Goal: Task Accomplishment & Management: Manage account settings

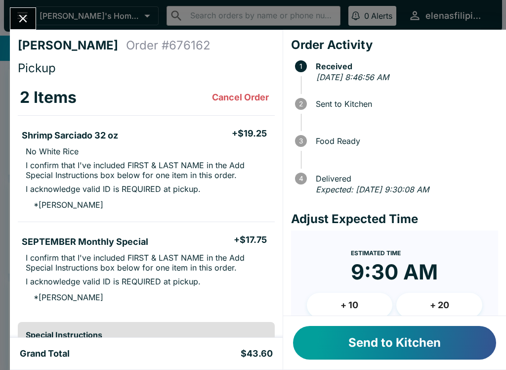
click at [338, 332] on button "Send to Kitchen" at bounding box center [394, 343] width 203 height 34
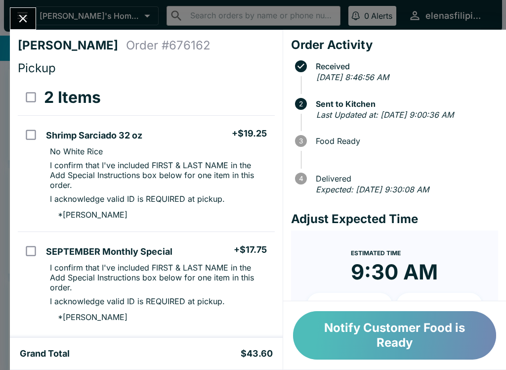
click at [345, 337] on button "Notify Customer Food is Ready" at bounding box center [394, 335] width 203 height 48
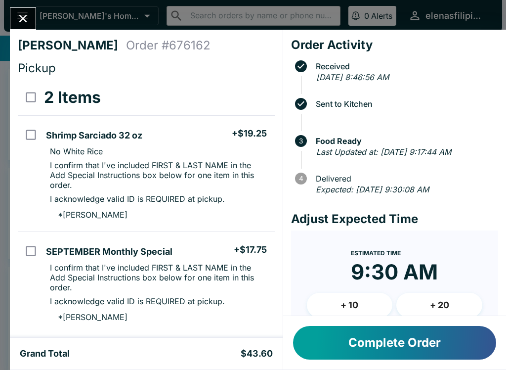
click at [390, 345] on button "Complete Order" at bounding box center [394, 343] width 203 height 34
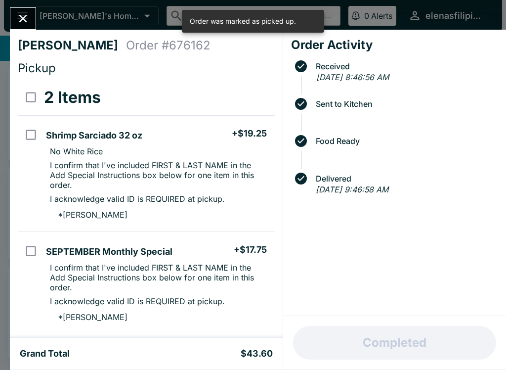
click at [20, 15] on icon "Close" at bounding box center [22, 18] width 13 height 13
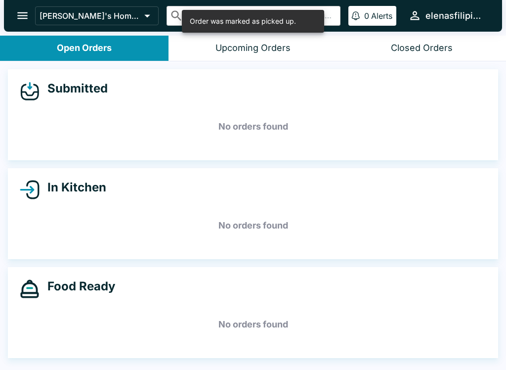
scroll to position [1, 0]
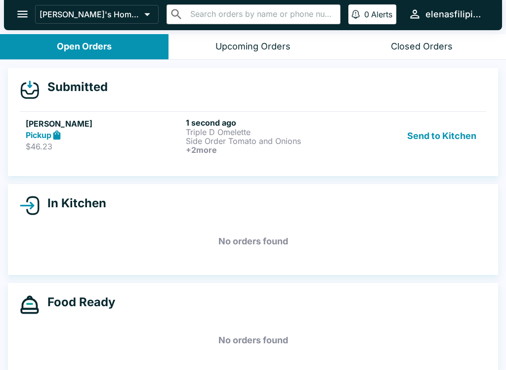
click at [286, 155] on link "Megan Duarte-Andres Pickup $46.23 1 second ago Triple D Omelette Side Order Tom…" at bounding box center [253, 135] width 467 height 49
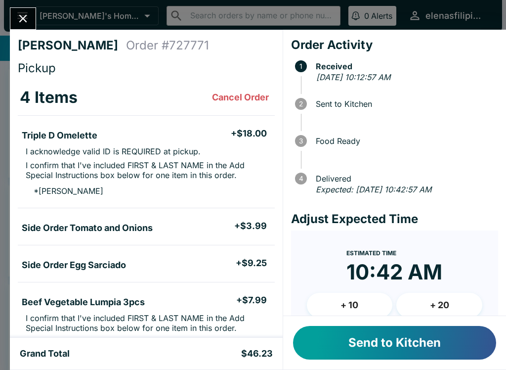
click at [368, 350] on button "Send to Kitchen" at bounding box center [394, 343] width 203 height 34
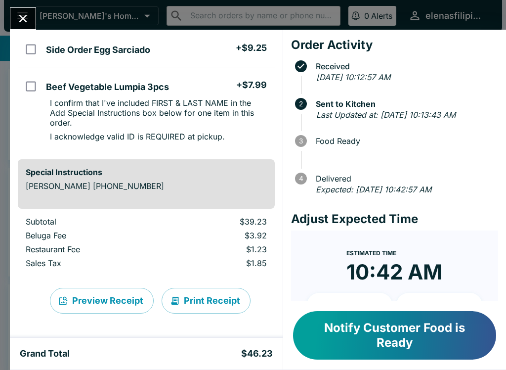
scroll to position [225, 0]
click at [13, 19] on button "Close" at bounding box center [22, 18] width 25 height 21
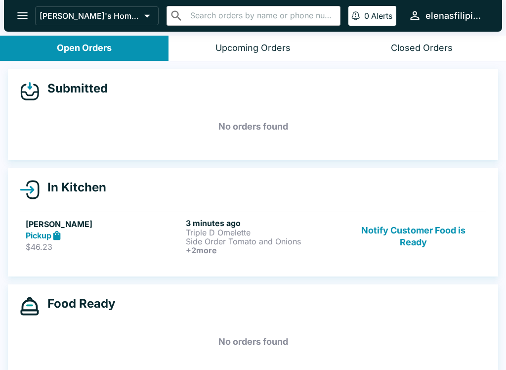
click at [44, 218] on h5 "Megan Duarte-Andres" at bounding box center [104, 224] width 156 height 12
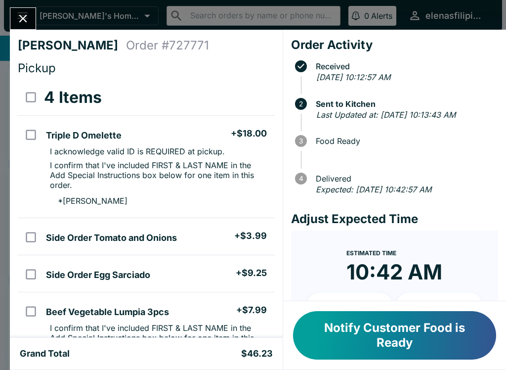
click at [312, 327] on button "Notify Customer Food is Ready" at bounding box center [394, 335] width 203 height 48
